Goal: Book appointment/travel/reservation

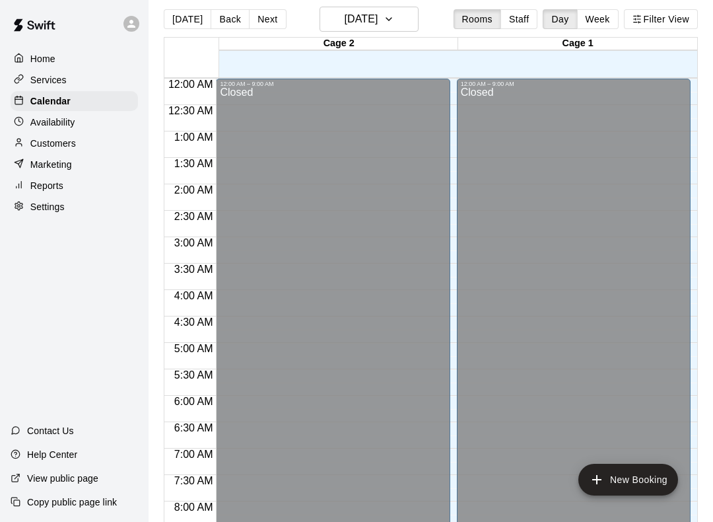
scroll to position [609, 0]
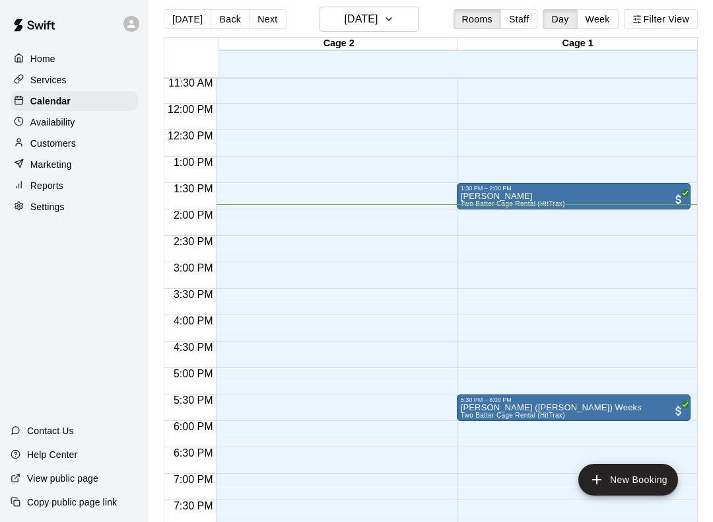
click at [643, 482] on button "New Booking" at bounding box center [629, 480] width 100 height 32
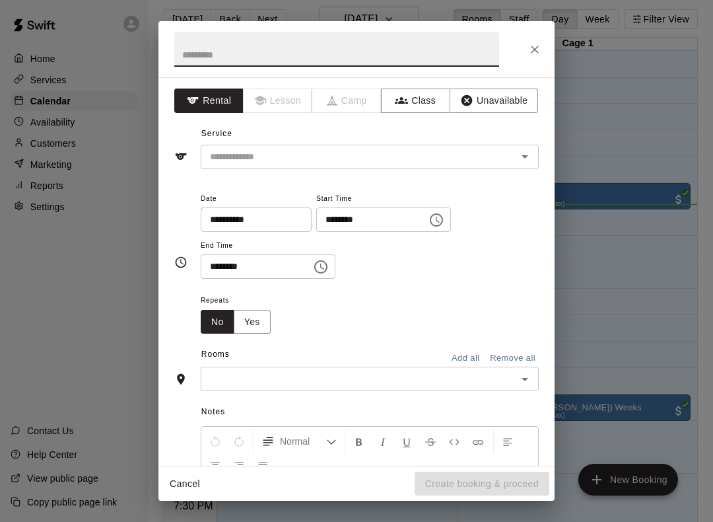
click at [392, 164] on input "text" at bounding box center [350, 157] width 291 height 17
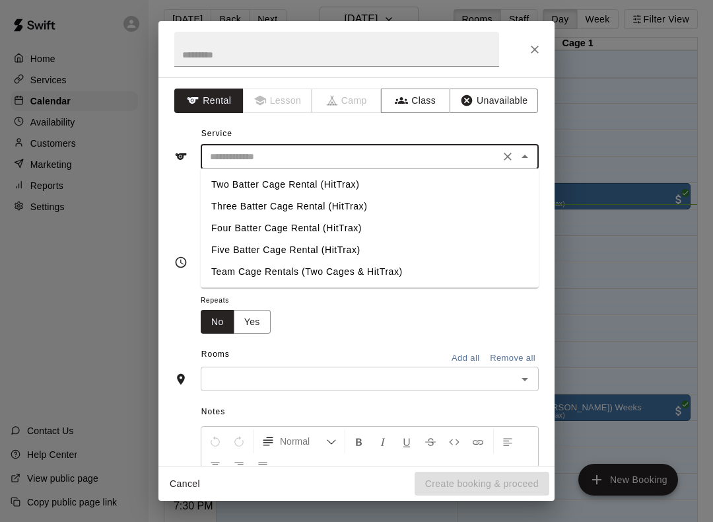
click at [348, 189] on li "Two Batter Cage Rental (HitTrax)" at bounding box center [370, 185] width 338 height 22
type input "**********"
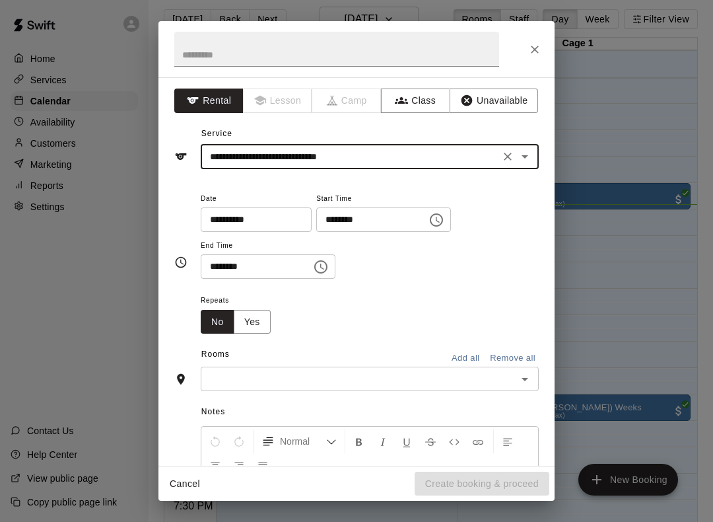
click at [257, 264] on input "********" at bounding box center [252, 266] width 102 height 24
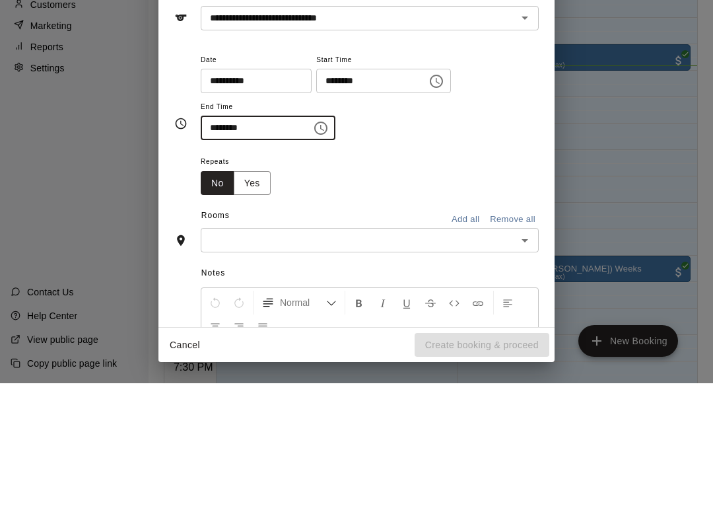
type input "********"
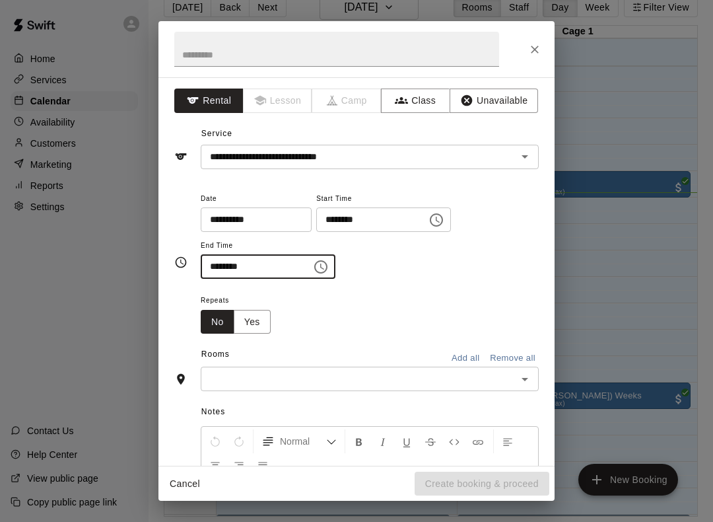
click at [302, 372] on input "text" at bounding box center [359, 378] width 308 height 17
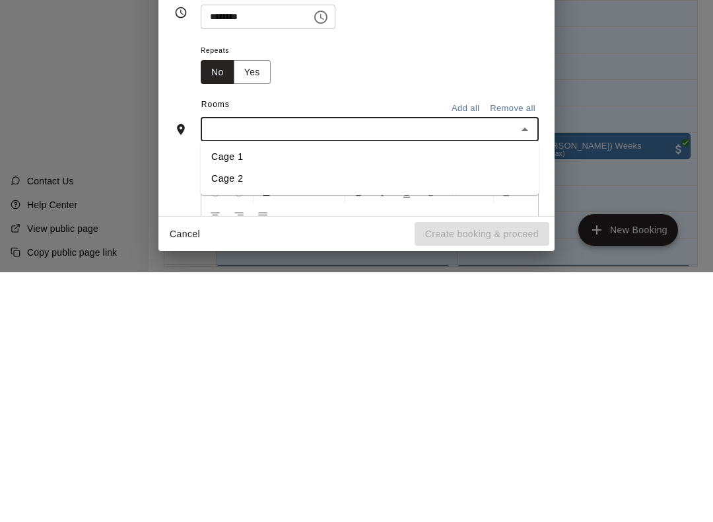
click at [295, 396] on li "Cage 1" at bounding box center [370, 407] width 338 height 22
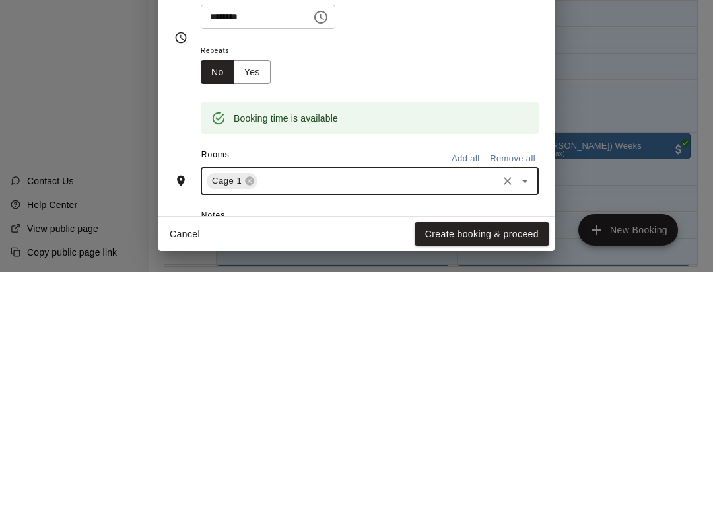
click at [504, 472] on button "Create booking & proceed" at bounding box center [482, 484] width 135 height 24
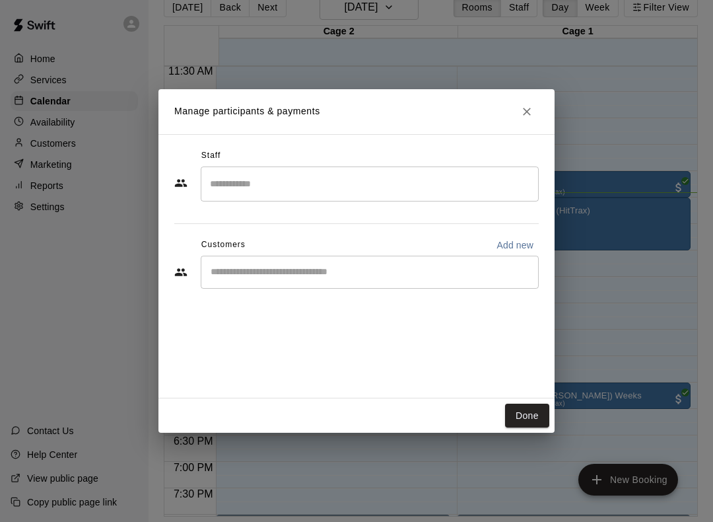
click at [372, 273] on input "Start typing to search customers..." at bounding box center [370, 271] width 326 height 13
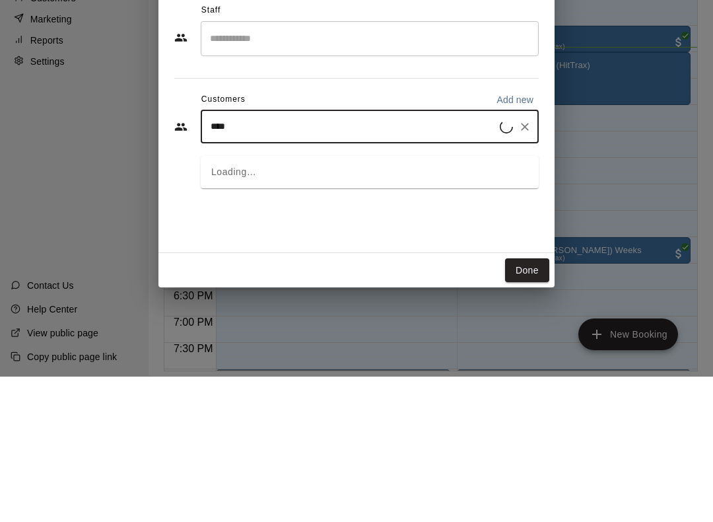
type input "*****"
click at [314, 325] on span "[EMAIL_ADDRESS][DOMAIN_NAME]" at bounding box center [309, 329] width 142 height 9
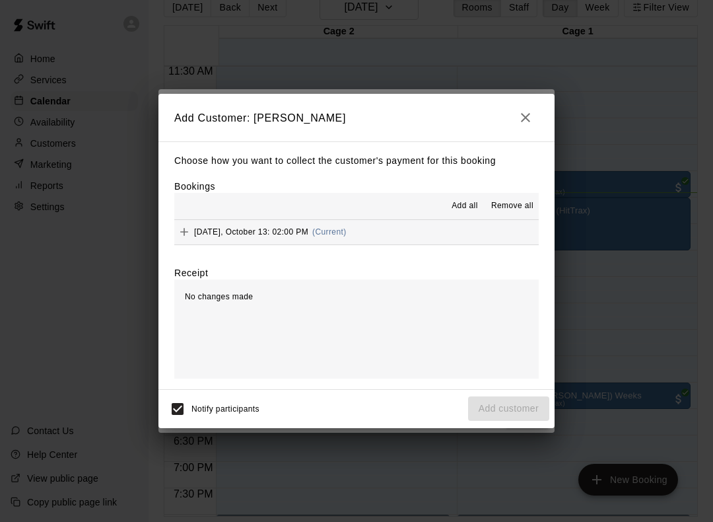
click at [525, 117] on icon "button" at bounding box center [525, 117] width 9 height 9
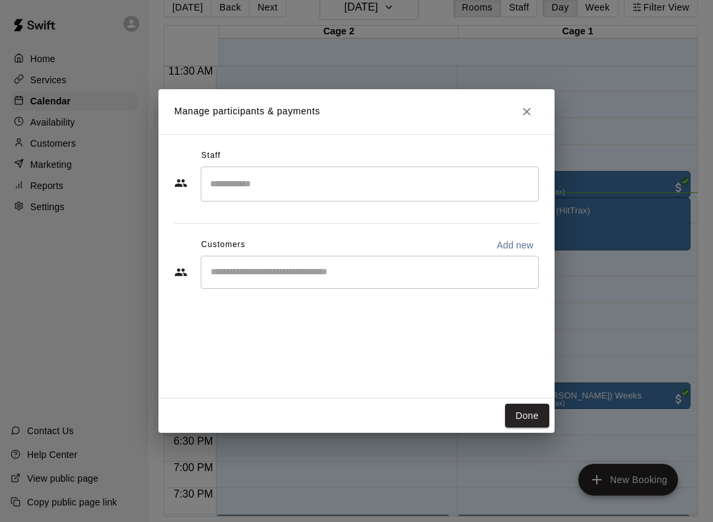
click at [514, 412] on button "Done" at bounding box center [527, 416] width 44 height 24
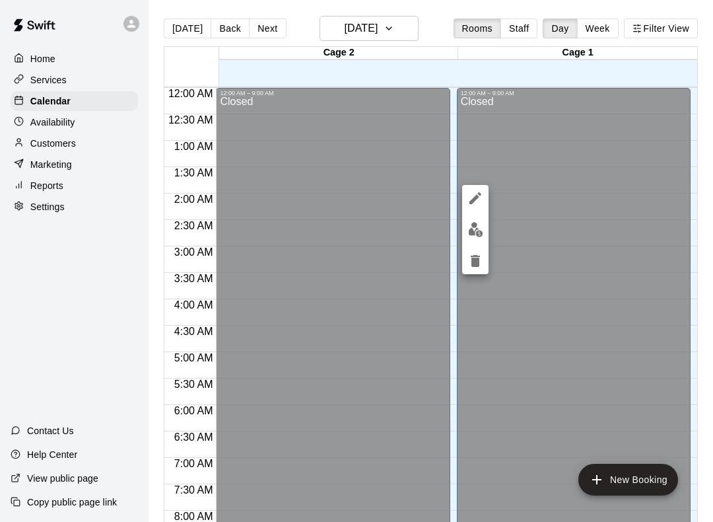
click at [477, 199] on icon "edit" at bounding box center [476, 198] width 16 height 16
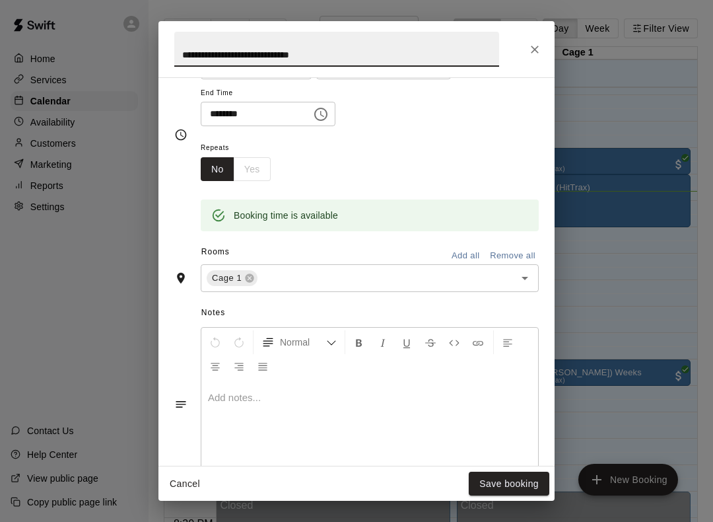
scroll to position [155, 0]
click at [530, 48] on icon "Close" at bounding box center [534, 49] width 13 height 13
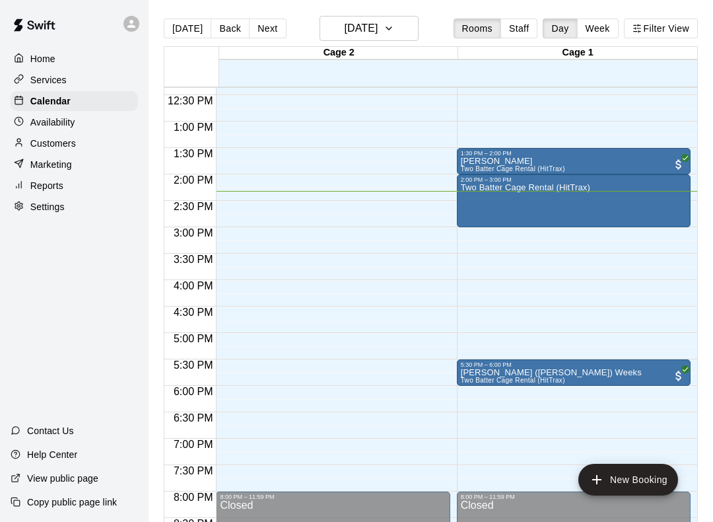
click at [662, 216] on div "Two Batter Cage Rental (HitTrax)" at bounding box center [574, 444] width 226 height 522
click at [472, 194] on icon "edit" at bounding box center [476, 198] width 16 height 16
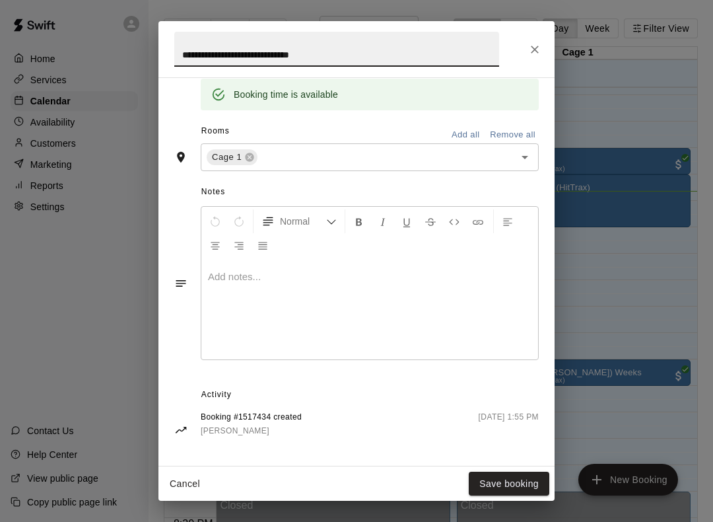
scroll to position [273, 0]
click at [526, 58] on div "**********" at bounding box center [357, 49] width 396 height 56
click at [423, 60] on input "**********" at bounding box center [336, 49] width 325 height 35
type input "**********"
click at [512, 482] on button "Save booking" at bounding box center [509, 484] width 81 height 24
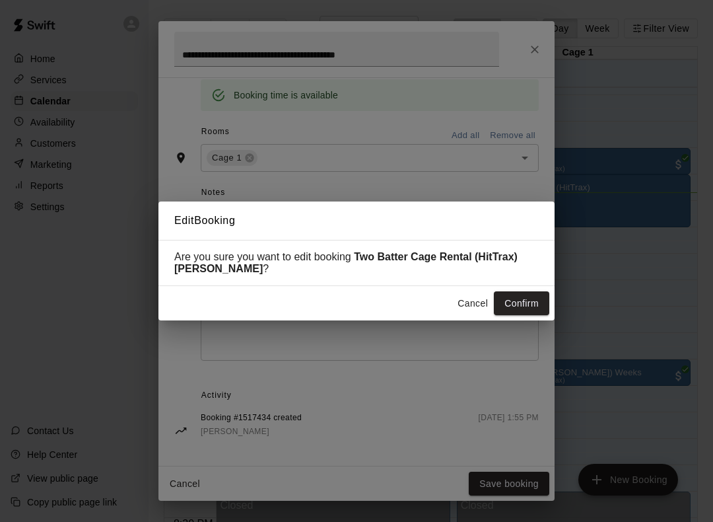
click at [534, 304] on button "Confirm" at bounding box center [521, 303] width 55 height 24
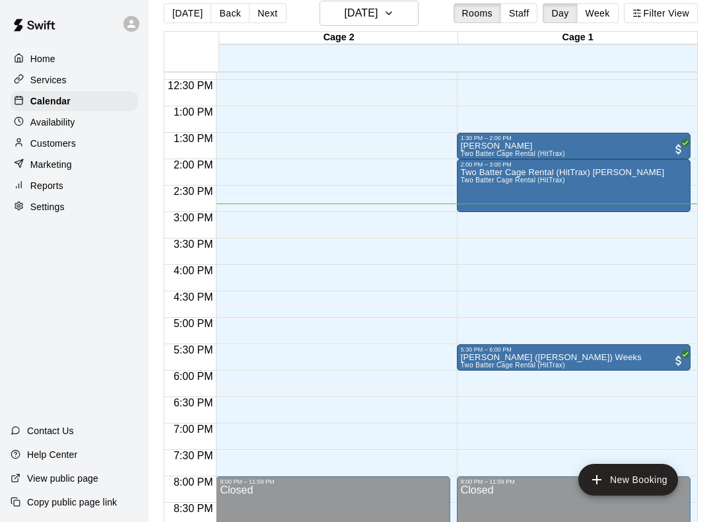
scroll to position [16, 0]
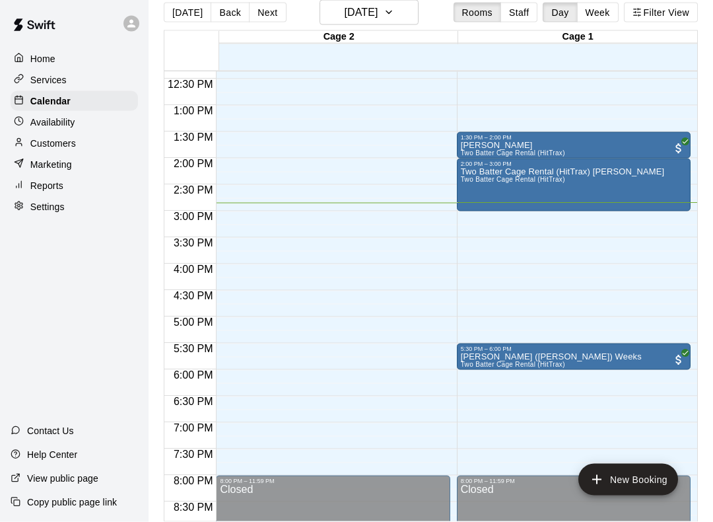
click at [31, 52] on p "Home" at bounding box center [42, 58] width 25 height 13
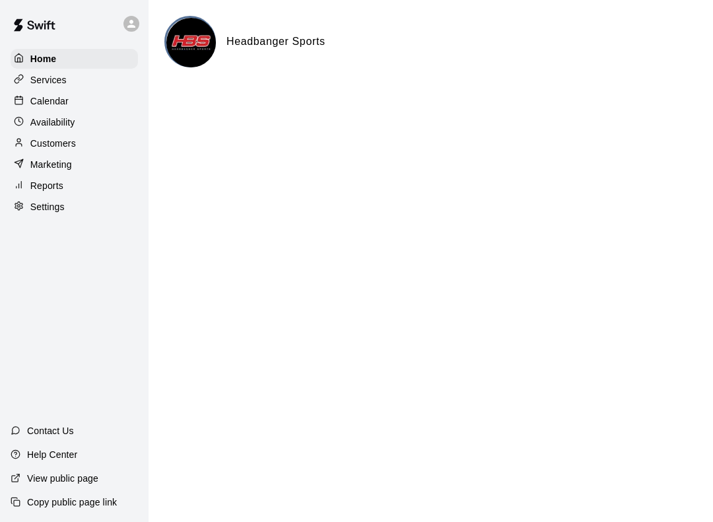
click at [41, 100] on p "Calendar" at bounding box center [49, 100] width 38 height 13
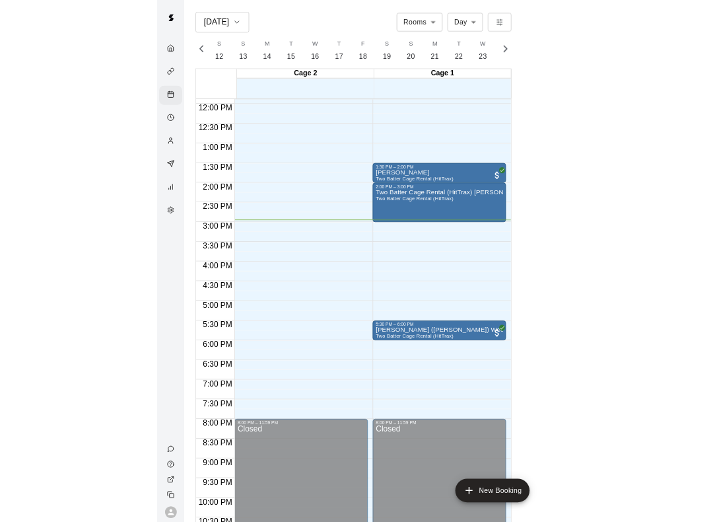
scroll to position [0, 5529]
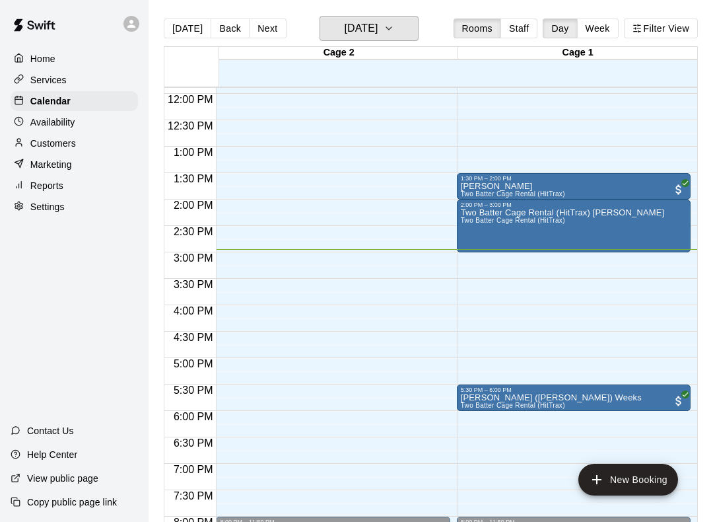
click at [407, 38] on button "[DATE]" at bounding box center [369, 28] width 99 height 25
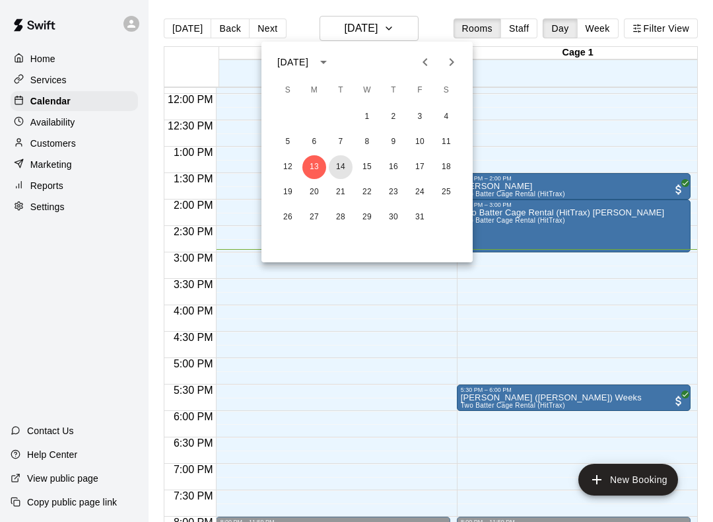
click at [336, 157] on button "14" at bounding box center [341, 167] width 24 height 24
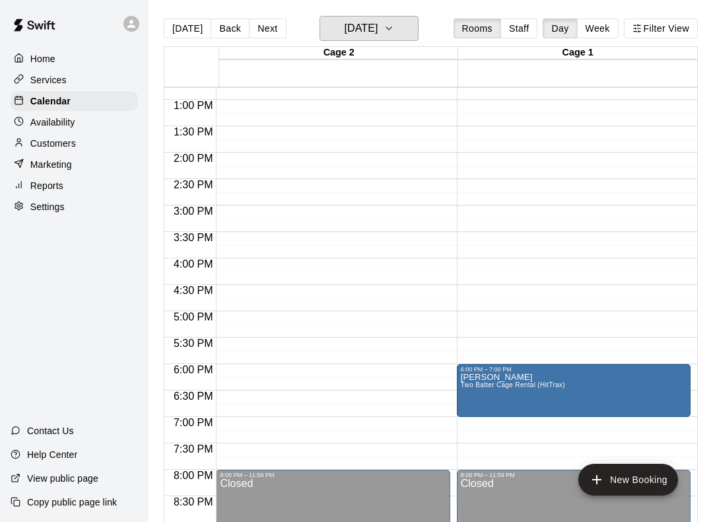
scroll to position [678, 0]
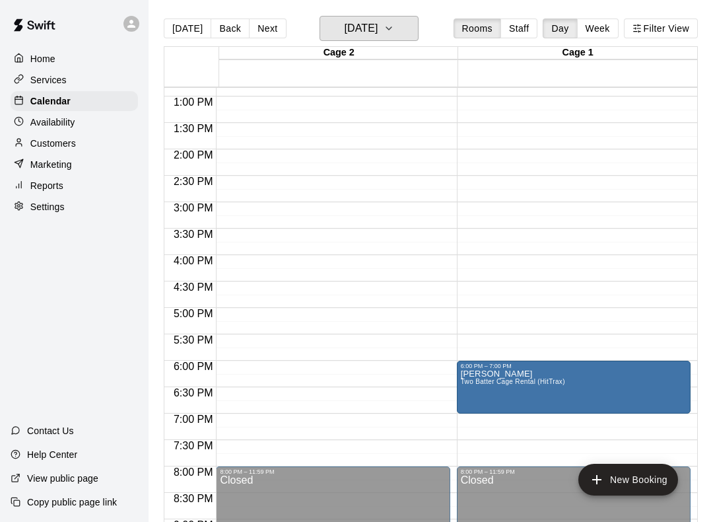
click at [416, 30] on button "Tuesday Oct 14" at bounding box center [369, 28] width 99 height 25
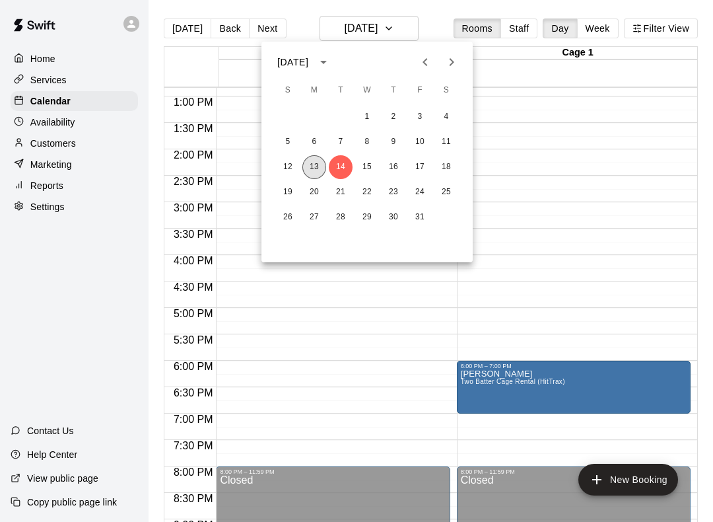
click at [316, 172] on button "13" at bounding box center [314, 167] width 24 height 24
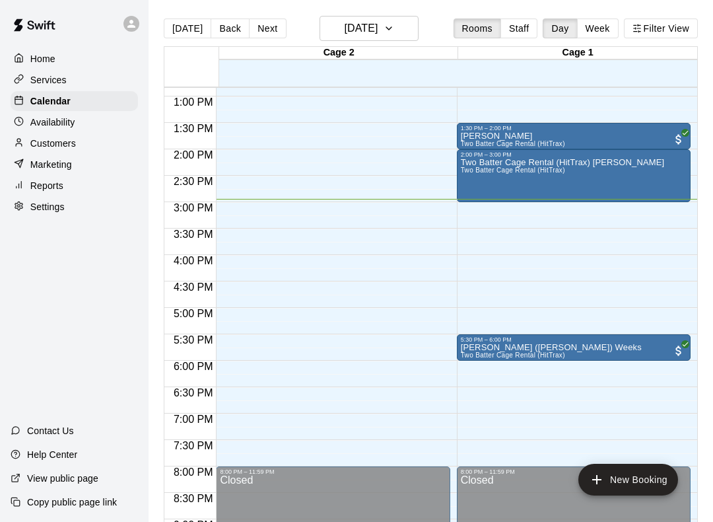
click at [713, 213] on main "Today Back Next Monday Oct 13 Rooms Staff Day Week Filter View Cage 2 13 Mon Ca…" at bounding box center [431, 271] width 565 height 543
